Goal: Task Accomplishment & Management: Manage account settings

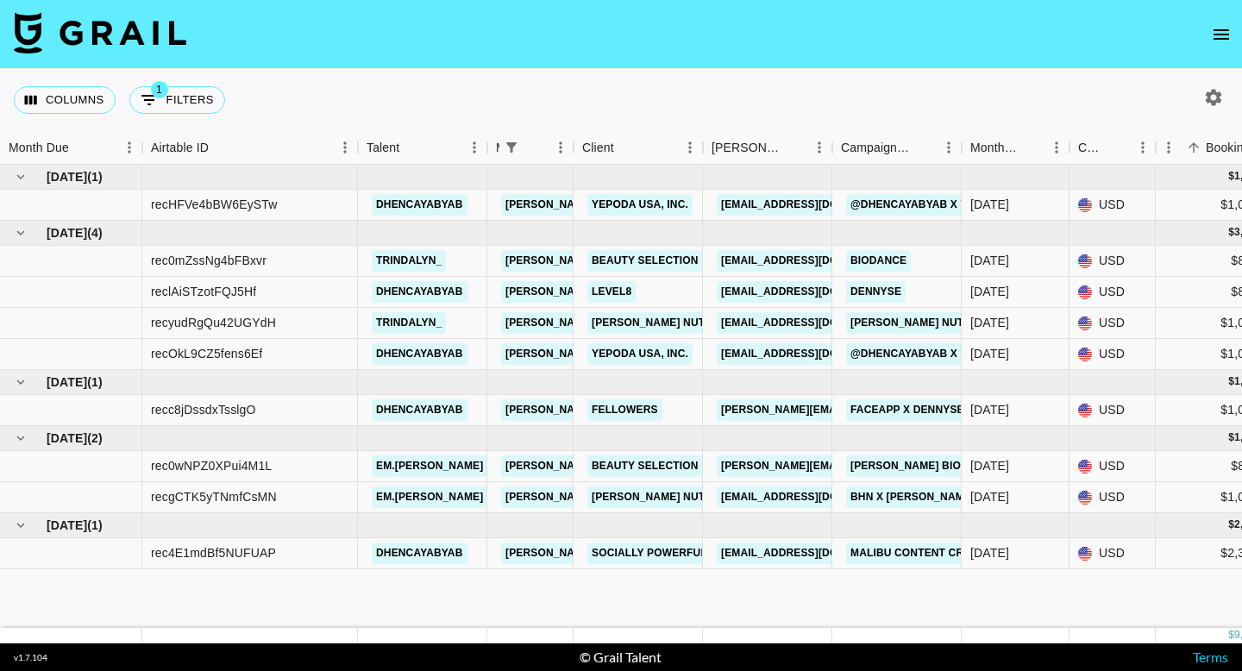
click at [1211, 35] on icon "open drawer" at bounding box center [1221, 34] width 21 height 21
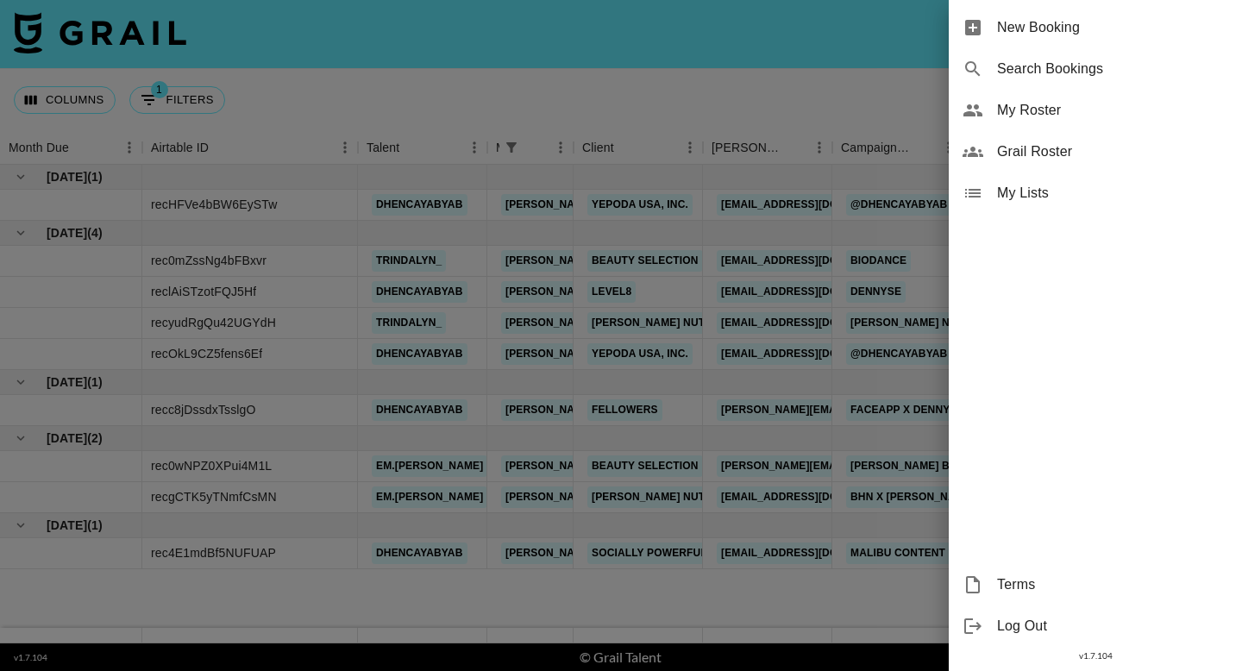
click at [1025, 142] on span "Grail Roster" at bounding box center [1112, 151] width 231 height 21
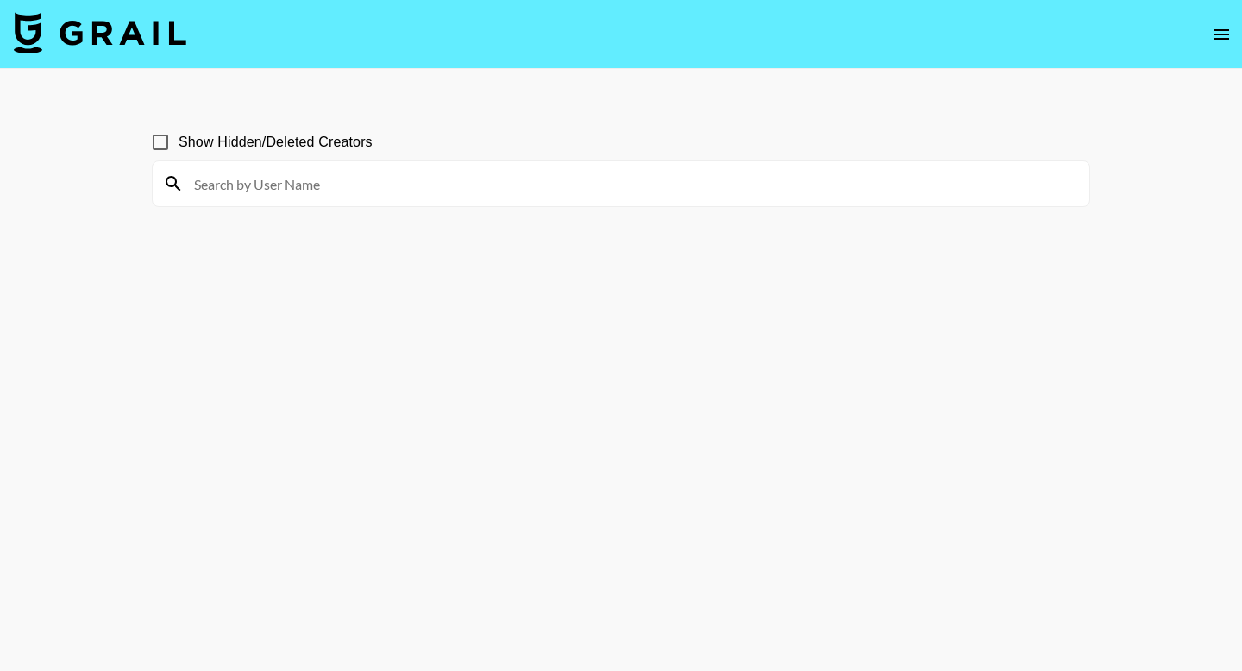
click at [329, 179] on input at bounding box center [631, 184] width 895 height 28
type input "trindalyn"
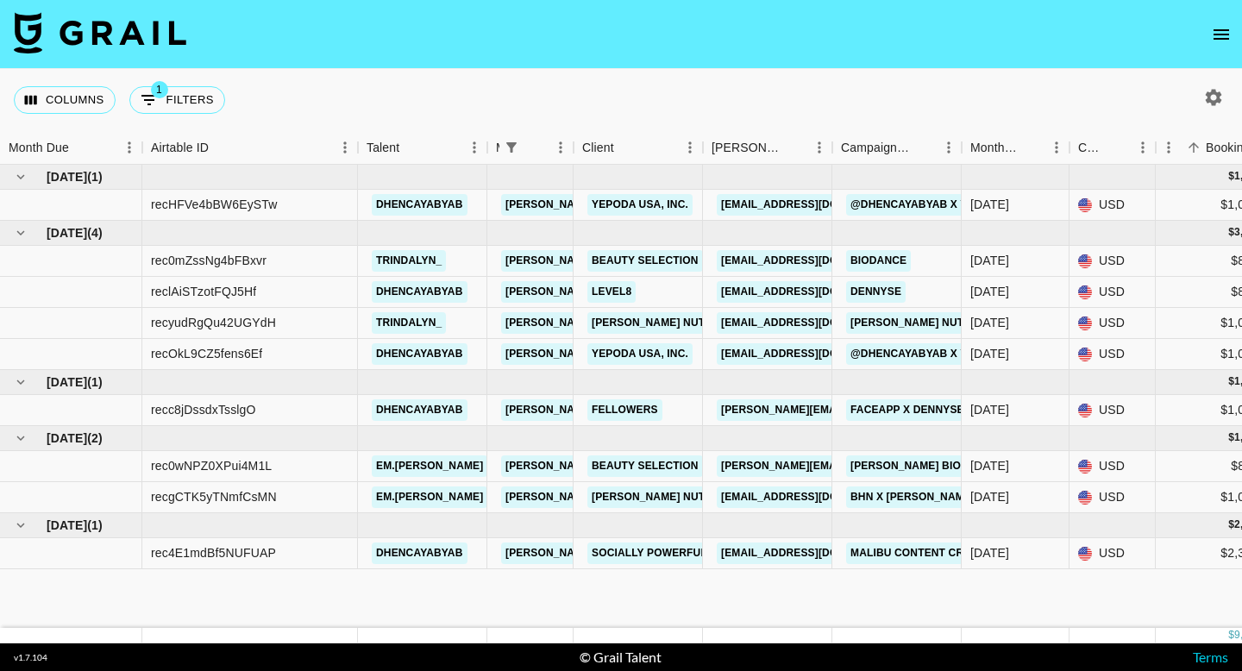
click at [1217, 32] on icon "open drawer" at bounding box center [1221, 34] width 21 height 21
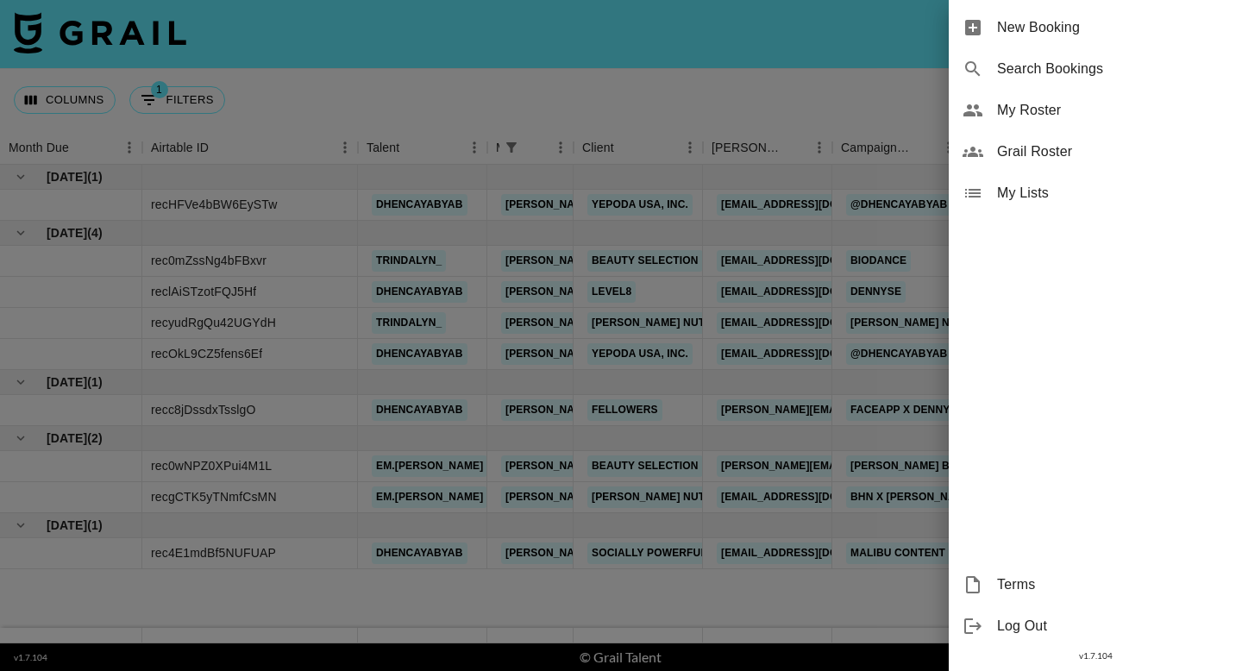
click at [1049, 114] on span "My Roster" at bounding box center [1112, 110] width 231 height 21
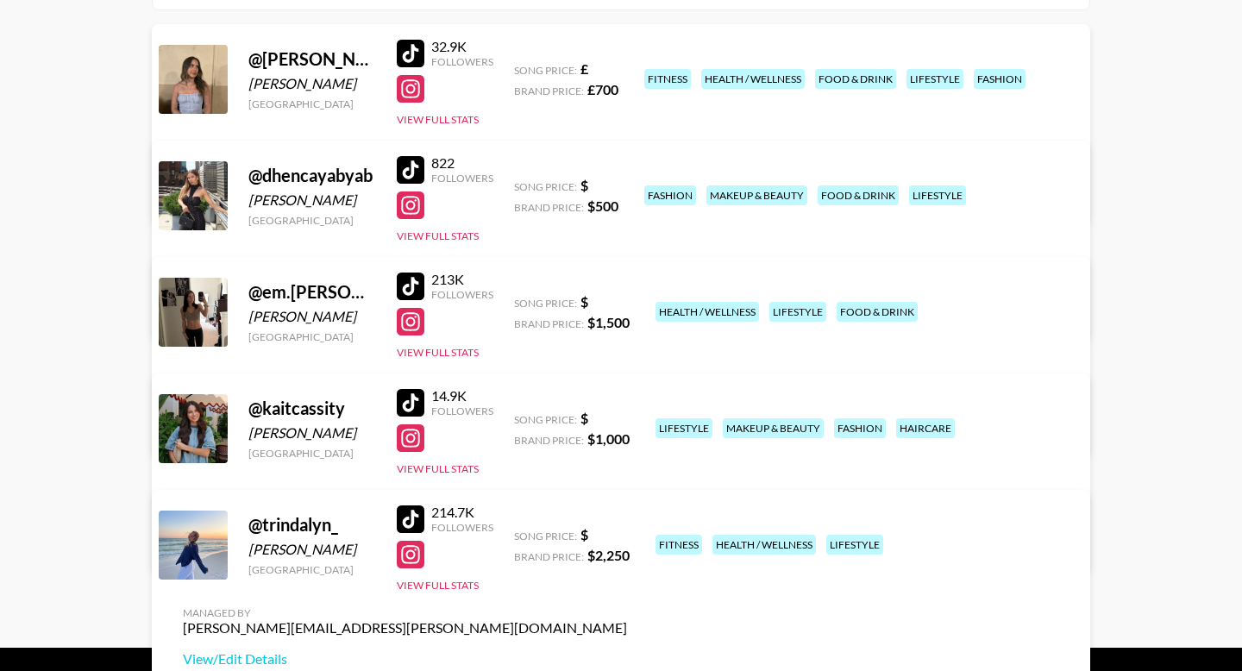
scroll to position [284, 0]
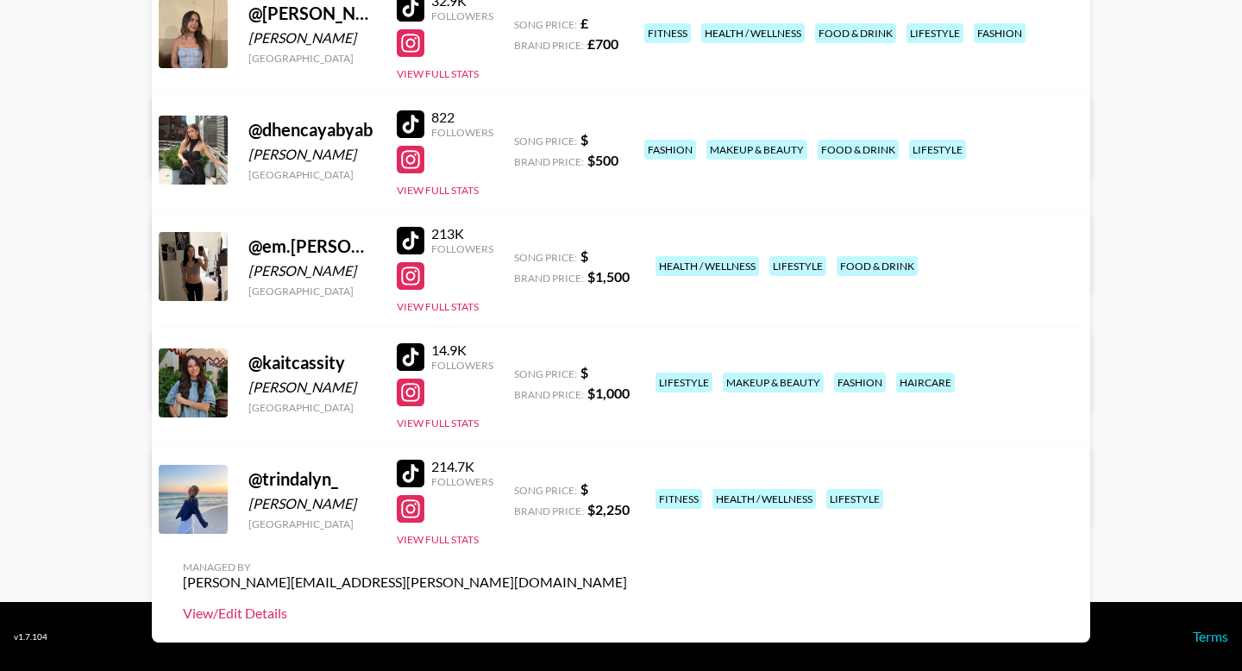
click at [627, 605] on link "View/Edit Details" at bounding box center [405, 613] width 444 height 17
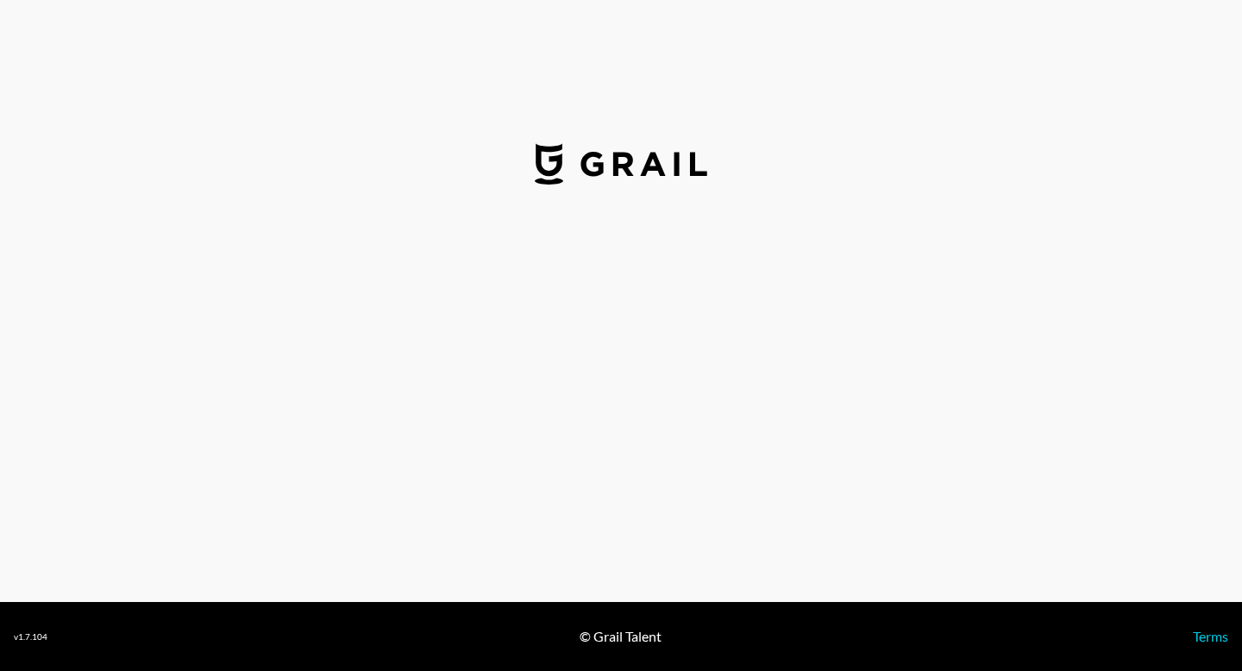
select select "USD"
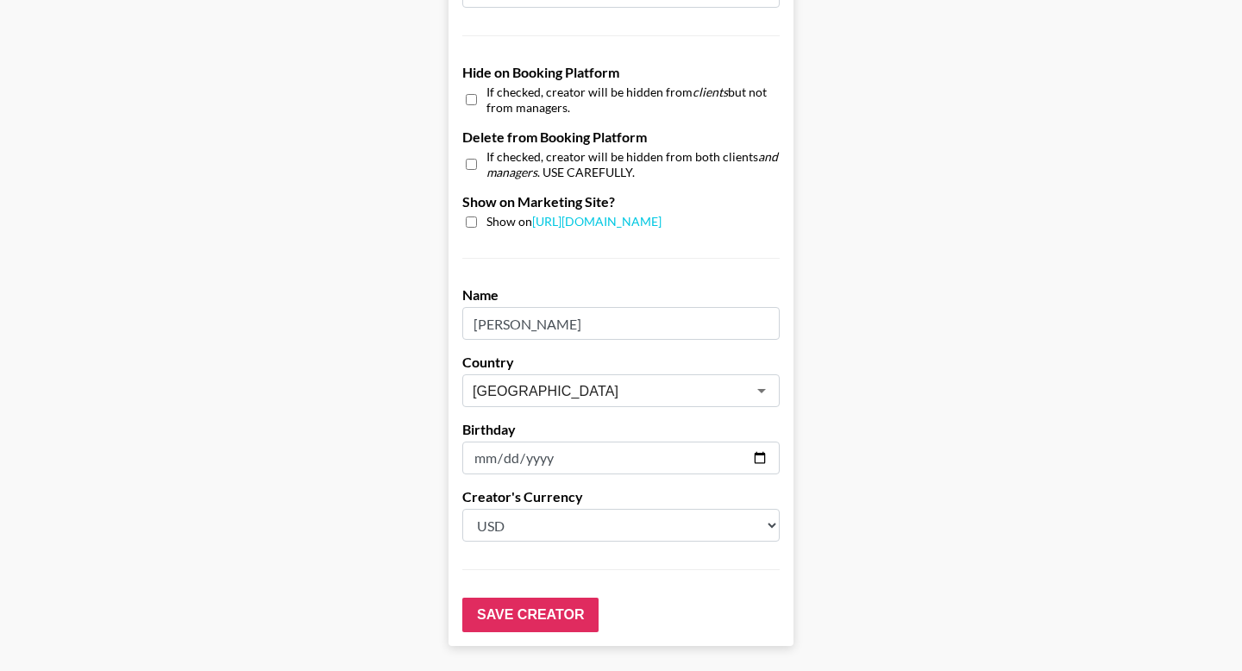
scroll to position [1669, 0]
